Goal: Transaction & Acquisition: Purchase product/service

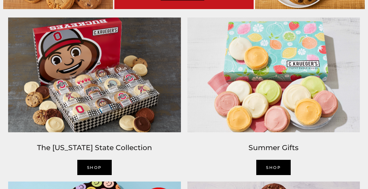
scroll to position [402, 0]
click at [102, 169] on link "SHOP" at bounding box center [94, 167] width 34 height 15
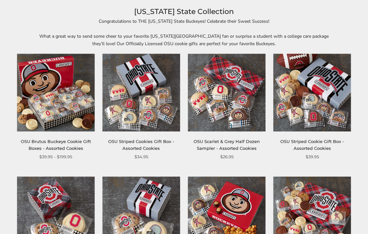
scroll to position [76, 0]
click at [324, 118] on img at bounding box center [313, 93] width 78 height 78
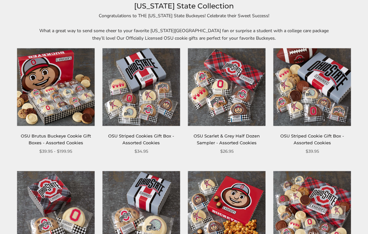
scroll to position [82, 0]
click at [330, 113] on img at bounding box center [313, 87] width 78 height 78
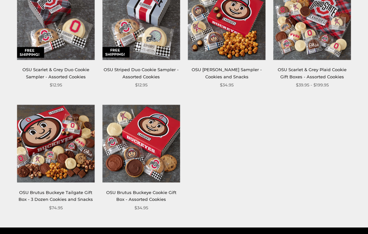
scroll to position [271, 0]
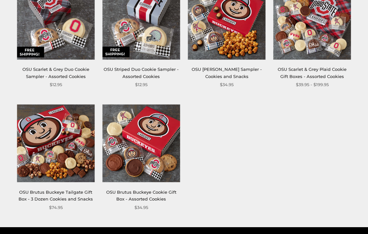
click at [159, 160] on img at bounding box center [141, 144] width 78 height 78
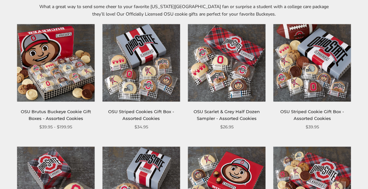
scroll to position [105, 0]
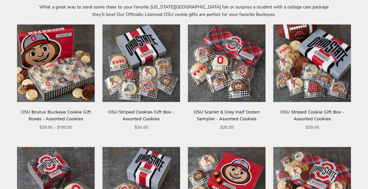
click at [46, 64] on img at bounding box center [56, 64] width 78 height 78
click at [323, 87] on img at bounding box center [313, 64] width 78 height 78
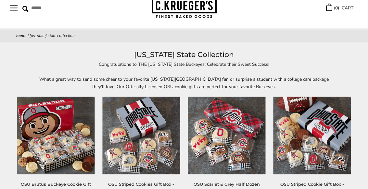
scroll to position [0, 0]
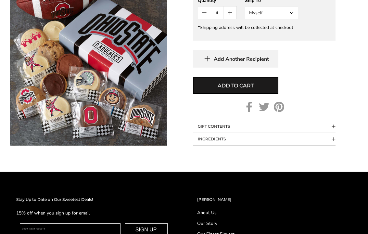
scroll to position [387, 0]
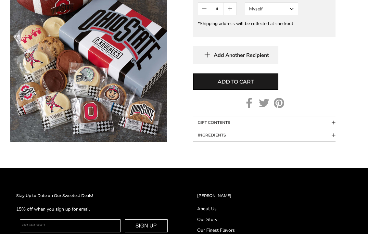
click at [223, 121] on button "GIFT CONTENTS" at bounding box center [264, 123] width 143 height 12
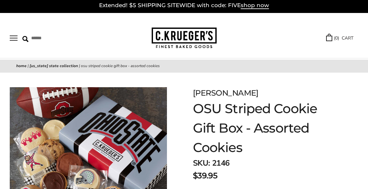
scroll to position [2, 0]
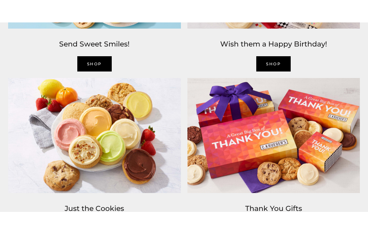
scroll to position [692, 0]
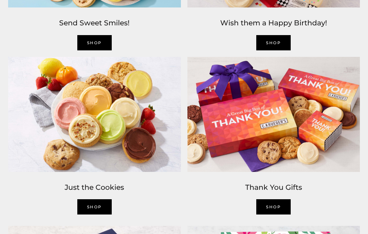
click at [285, 136] on img at bounding box center [273, 114] width 179 height 121
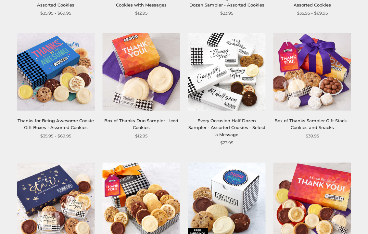
scroll to position [212, 0]
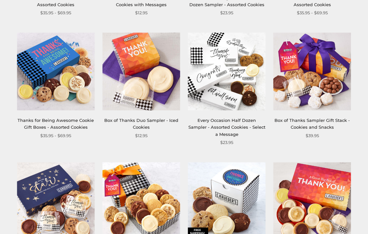
click at [335, 88] on img at bounding box center [313, 72] width 78 height 78
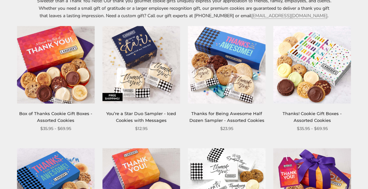
scroll to position [79, 0]
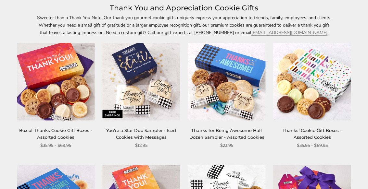
click at [70, 99] on img at bounding box center [56, 82] width 78 height 78
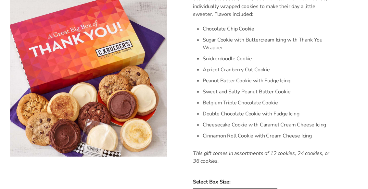
scroll to position [215, 0]
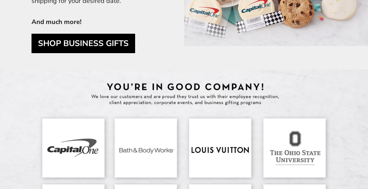
scroll to position [1666, 0]
click at [226, 159] on img at bounding box center [184, 164] width 368 height 188
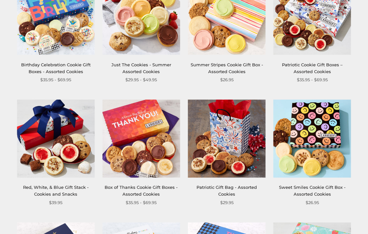
scroll to position [153, 0]
click at [318, 39] on img at bounding box center [313, 16] width 78 height 78
